Goal: Information Seeking & Learning: Learn about a topic

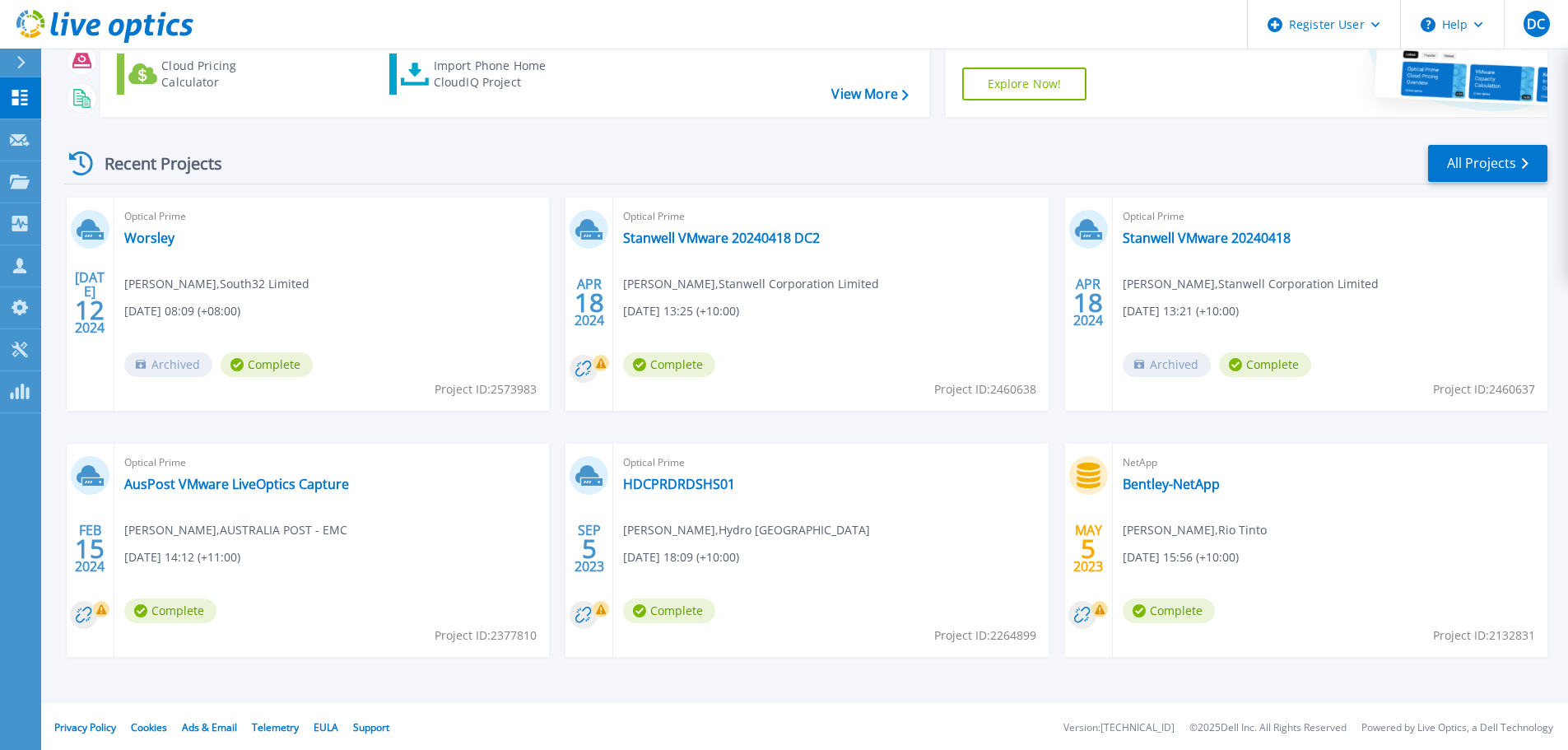
scroll to position [162, 0]
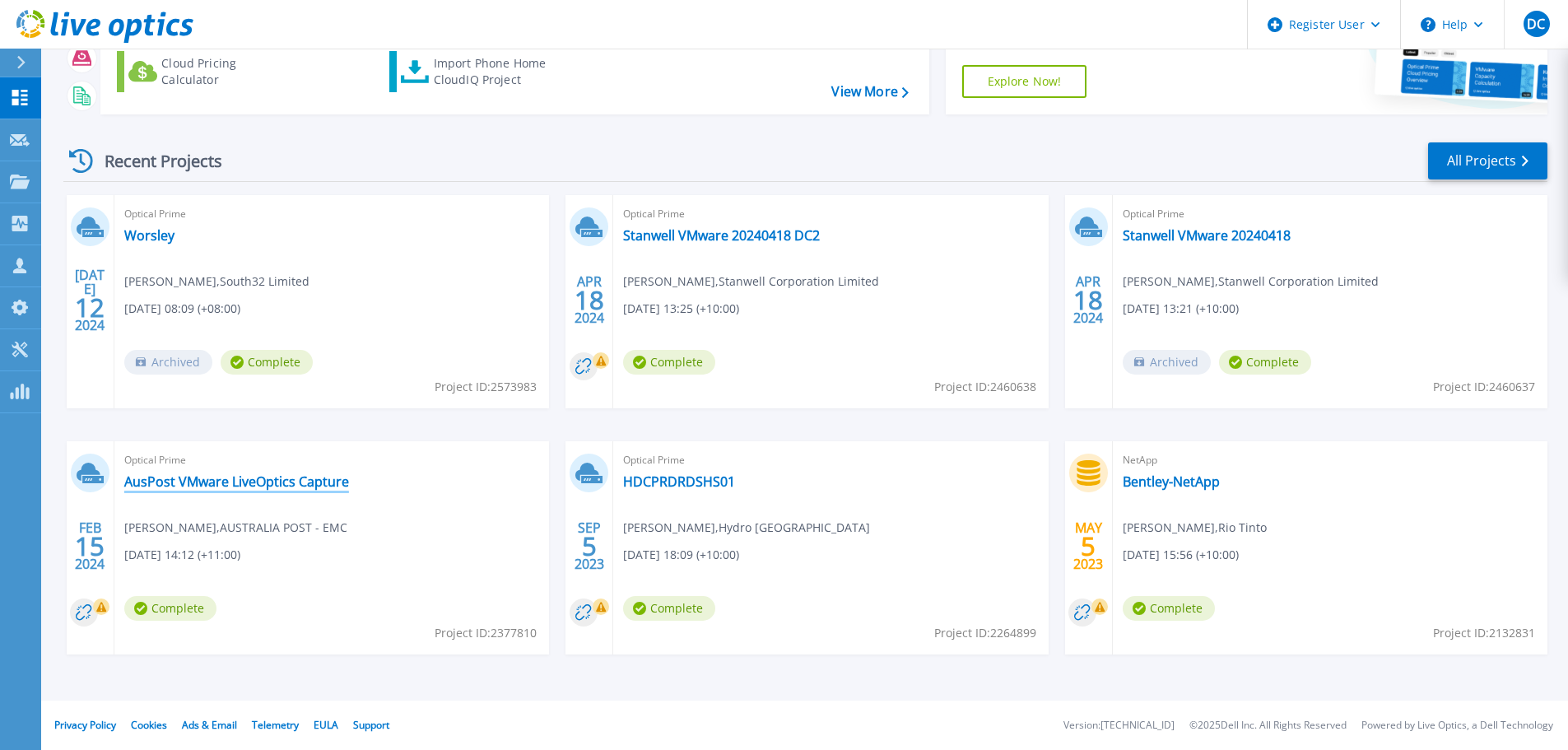
click at [233, 489] on link "AusPost VMware LiveOptics Capture" at bounding box center [237, 482] width 225 height 17
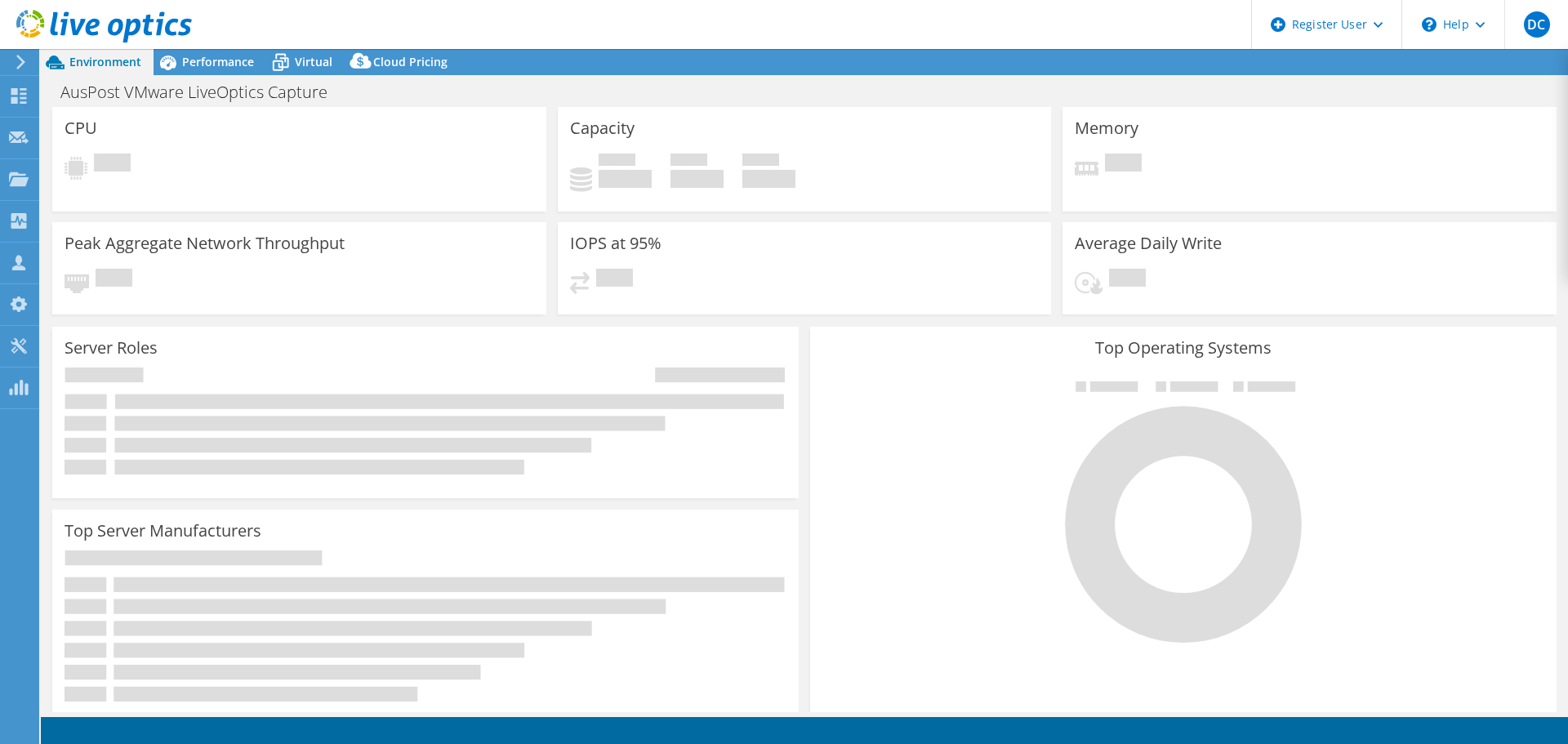
select select "[GEOGRAPHIC_DATA]"
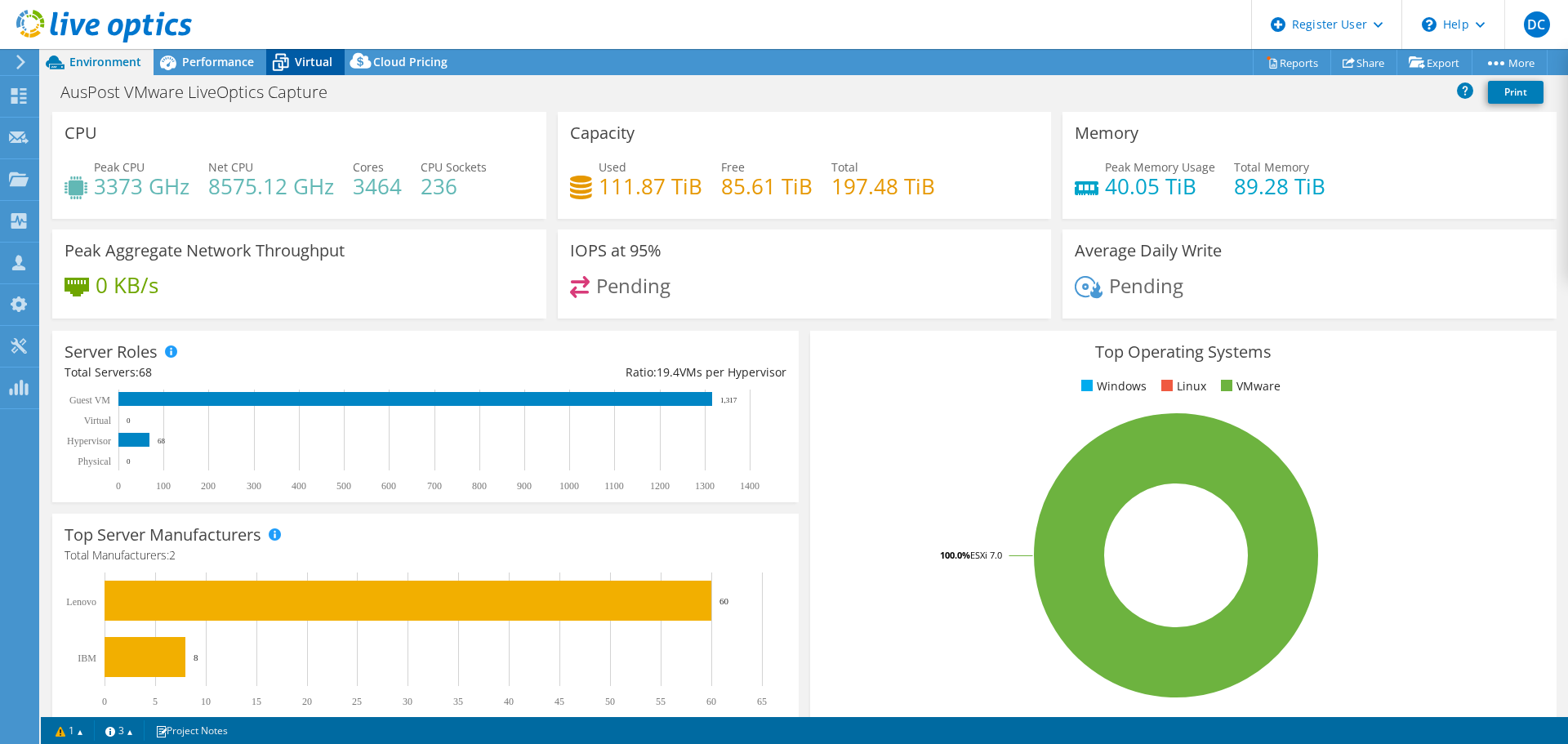
click at [291, 64] on icon at bounding box center [280, 62] width 29 height 29
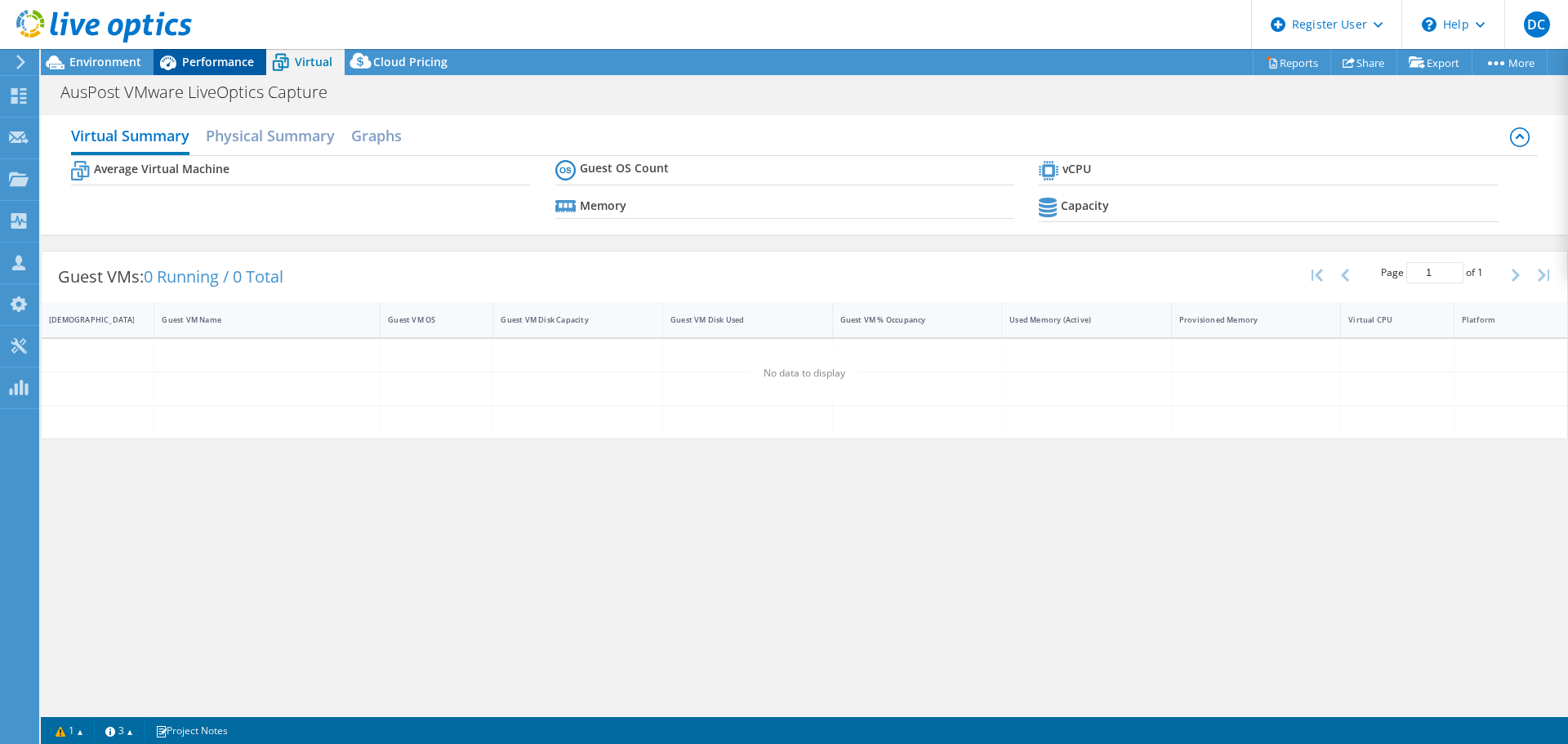
click at [204, 62] on span "Performance" at bounding box center [218, 62] width 72 height 16
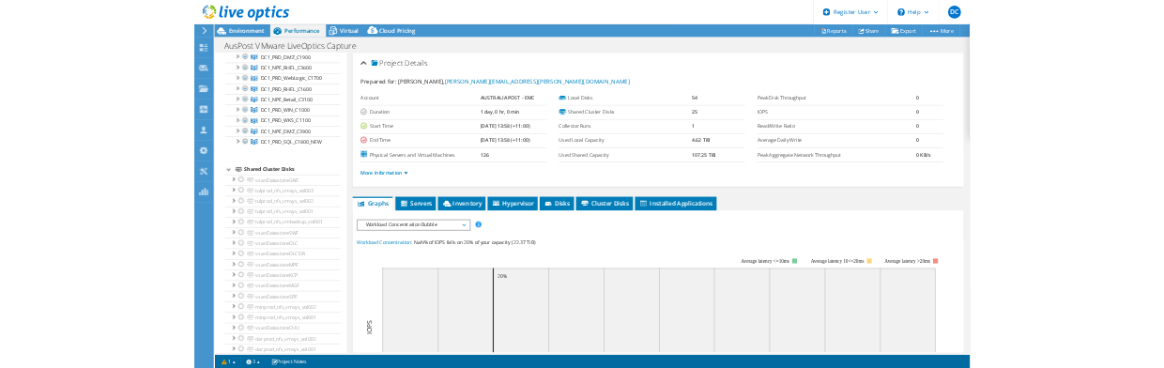
scroll to position [1783, 0]
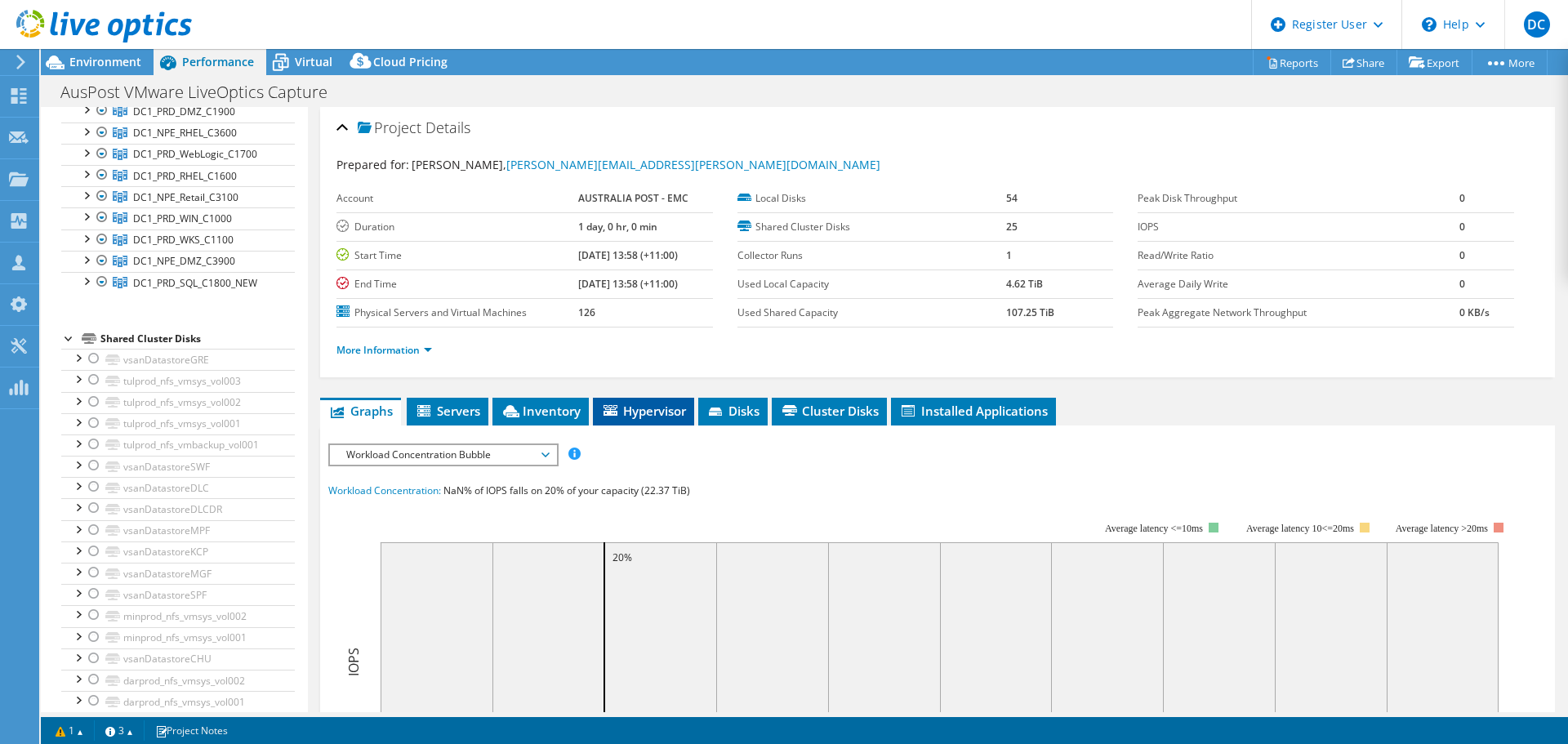
click at [643, 412] on span "Hypervisor" at bounding box center [644, 411] width 85 height 17
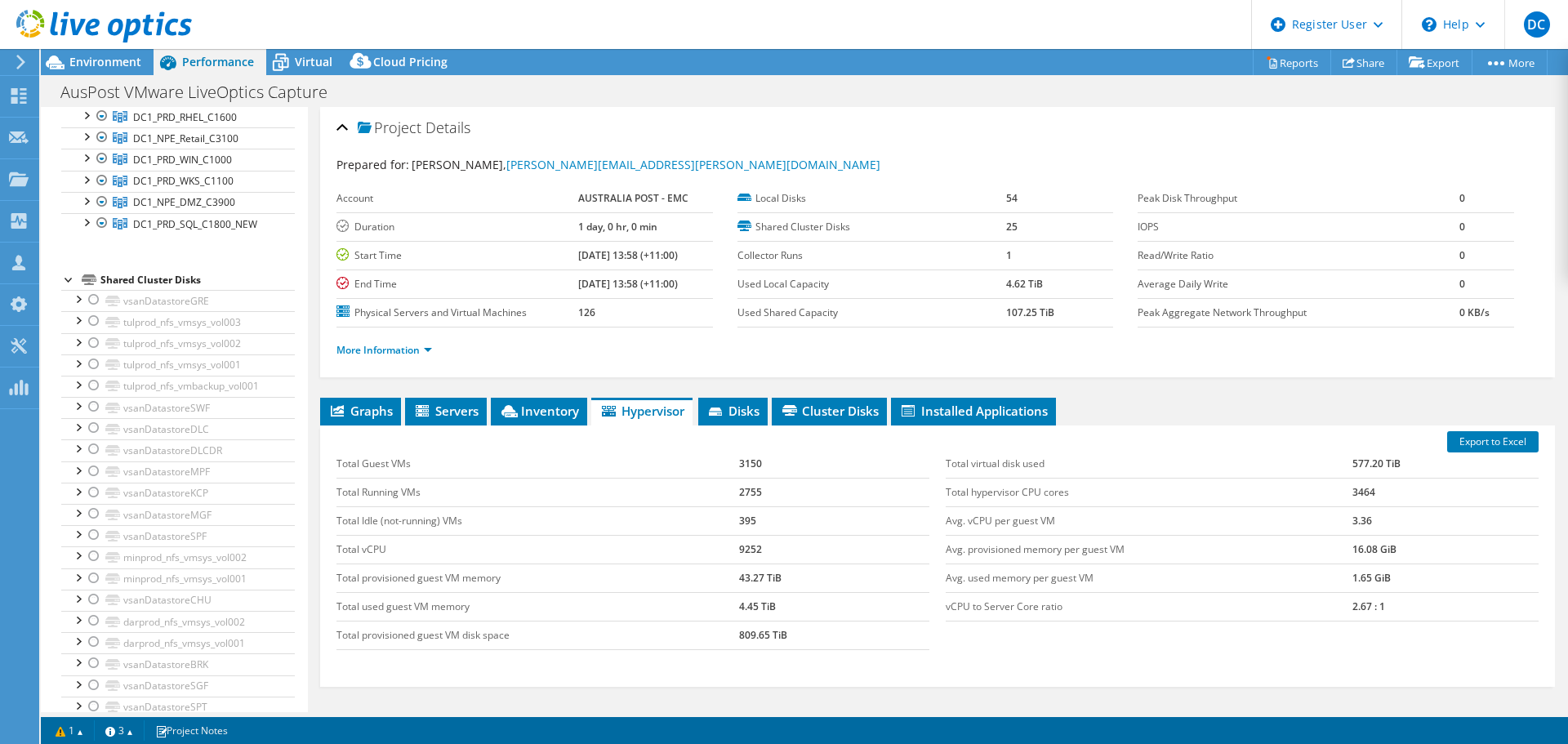
scroll to position [1581, 0]
